Goal: Transaction & Acquisition: Purchase product/service

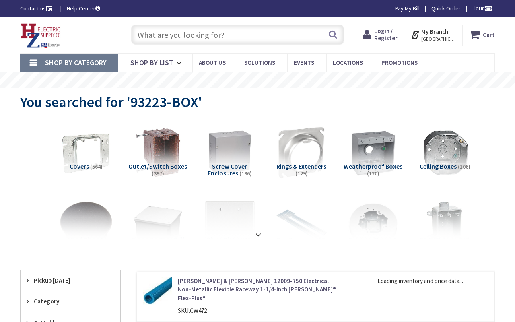
type input "[PERSON_NAME][GEOGRAPHIC_DATA], [GEOGRAPHIC_DATA]>, [GEOGRAPHIC_DATA], [GEOGRAP…"
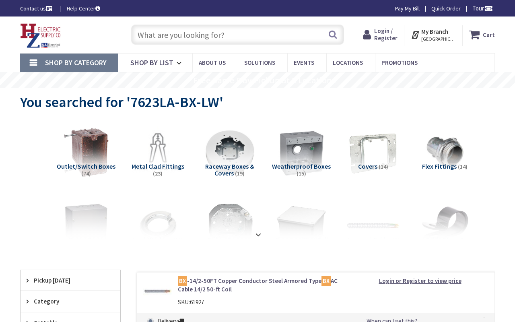
type input "[PERSON_NAME][GEOGRAPHIC_DATA], [GEOGRAPHIC_DATA]>, [GEOGRAPHIC_DATA], [GEOGRAP…"
